Goal: Navigation & Orientation: Find specific page/section

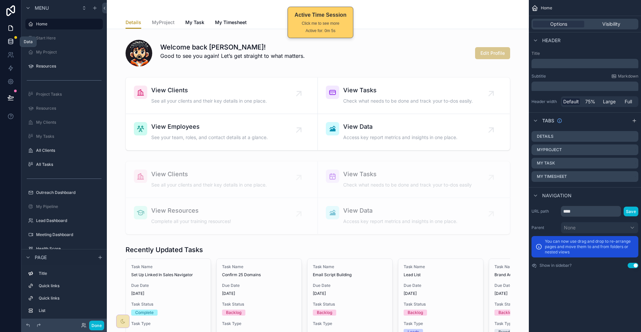
click at [7, 38] on icon at bounding box center [10, 41] width 7 height 7
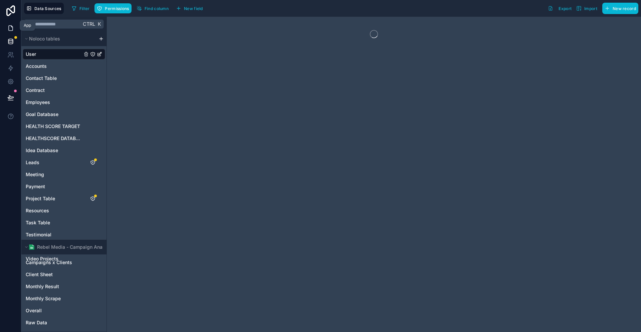
click at [13, 21] on link at bounding box center [10, 27] width 21 height 13
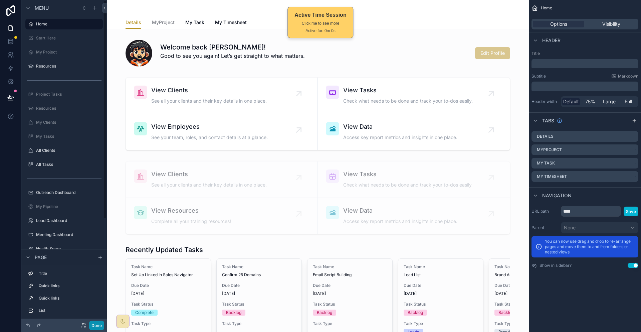
click at [90, 324] on button "Done" at bounding box center [96, 325] width 15 height 10
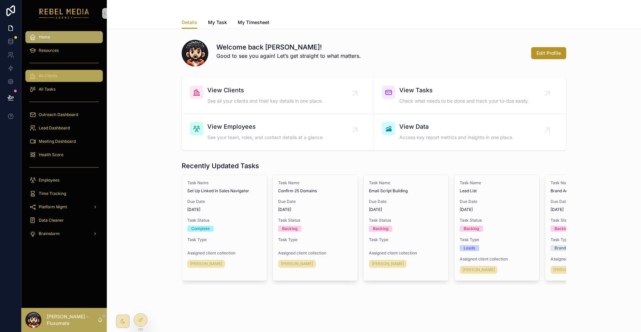
click at [77, 70] on div "All Clients" at bounding box center [63, 75] width 69 height 11
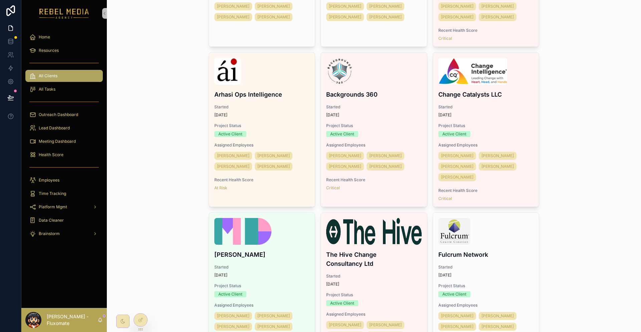
scroll to position [167, 0]
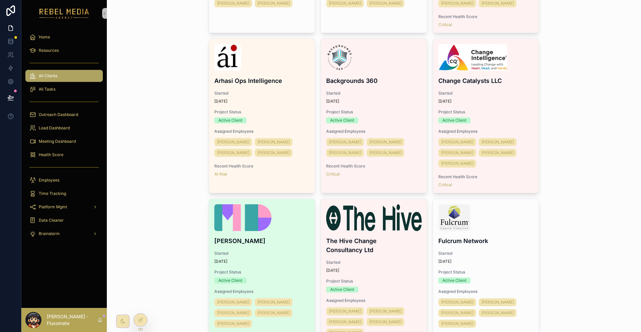
click at [262, 199] on div "[PERSON_NAME] Started [DATE] Project Status Active Client Assigned Employees Na…" at bounding box center [262, 276] width 106 height 154
